Goal: Transaction & Acquisition: Purchase product/service

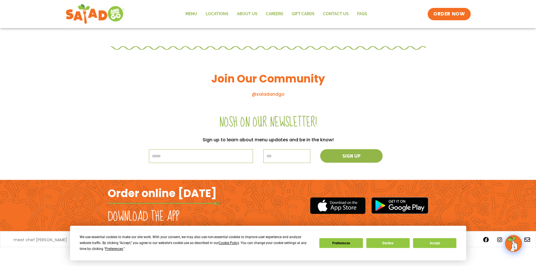
scroll to position [368, 0]
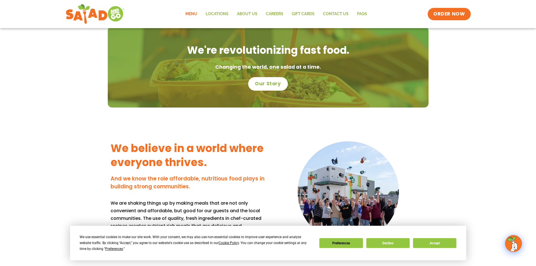
click at [194, 13] on link "Menu" at bounding box center [191, 14] width 20 height 13
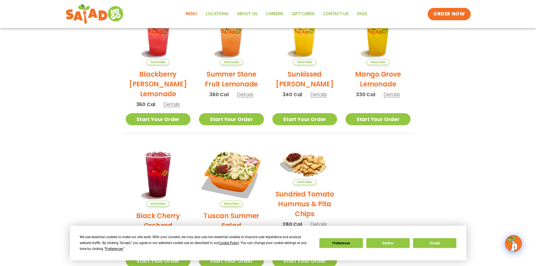
scroll to position [39, 0]
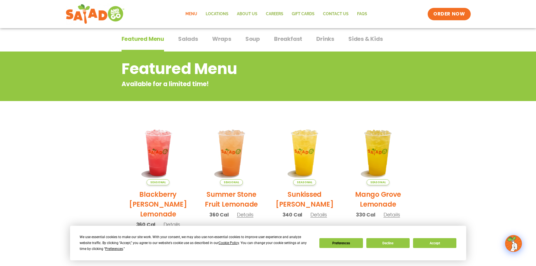
click at [189, 35] on span "Salads" at bounding box center [188, 39] width 20 height 8
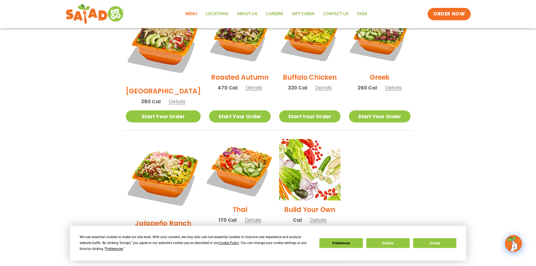
scroll to position [320, 0]
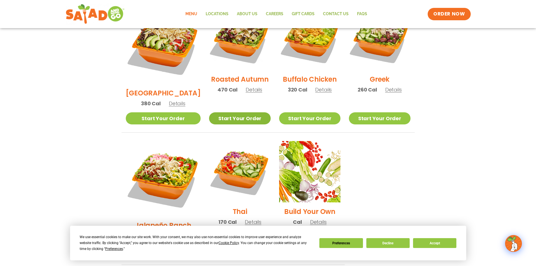
click at [229, 112] on link "Start Your Order" at bounding box center [239, 118] width 61 height 12
